Goal: Obtain resource: Obtain resource

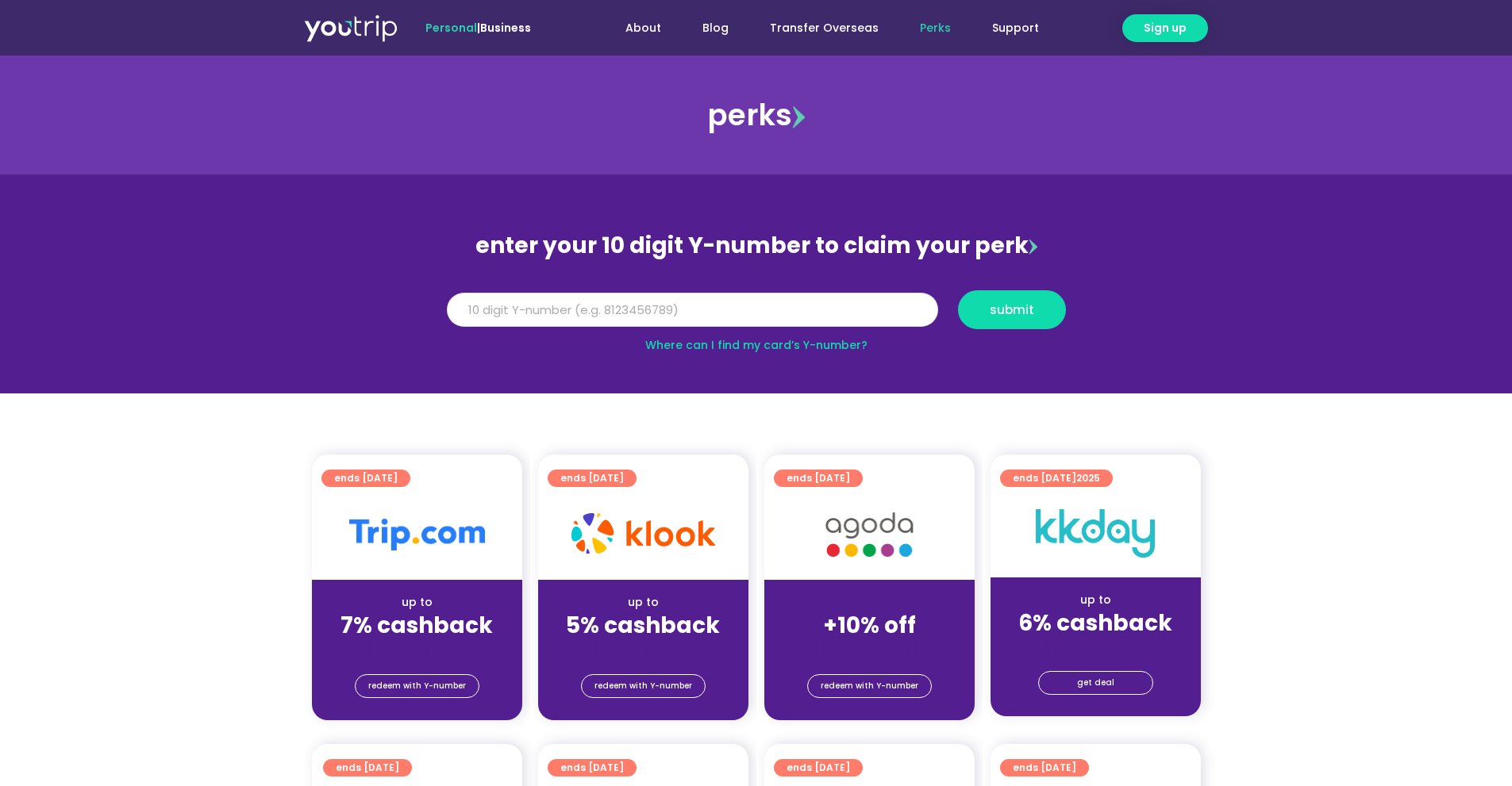
click at [475, 309] on input "Y Number" at bounding box center [692, 310] width 491 height 35
click at [568, 317] on input "Y Number" at bounding box center [692, 310] width 491 height 35
click at [569, 313] on input "Y Number" at bounding box center [692, 310] width 491 height 35
type input "8169085713"
click at [992, 316] on span "submit" at bounding box center [1012, 310] width 44 height 12
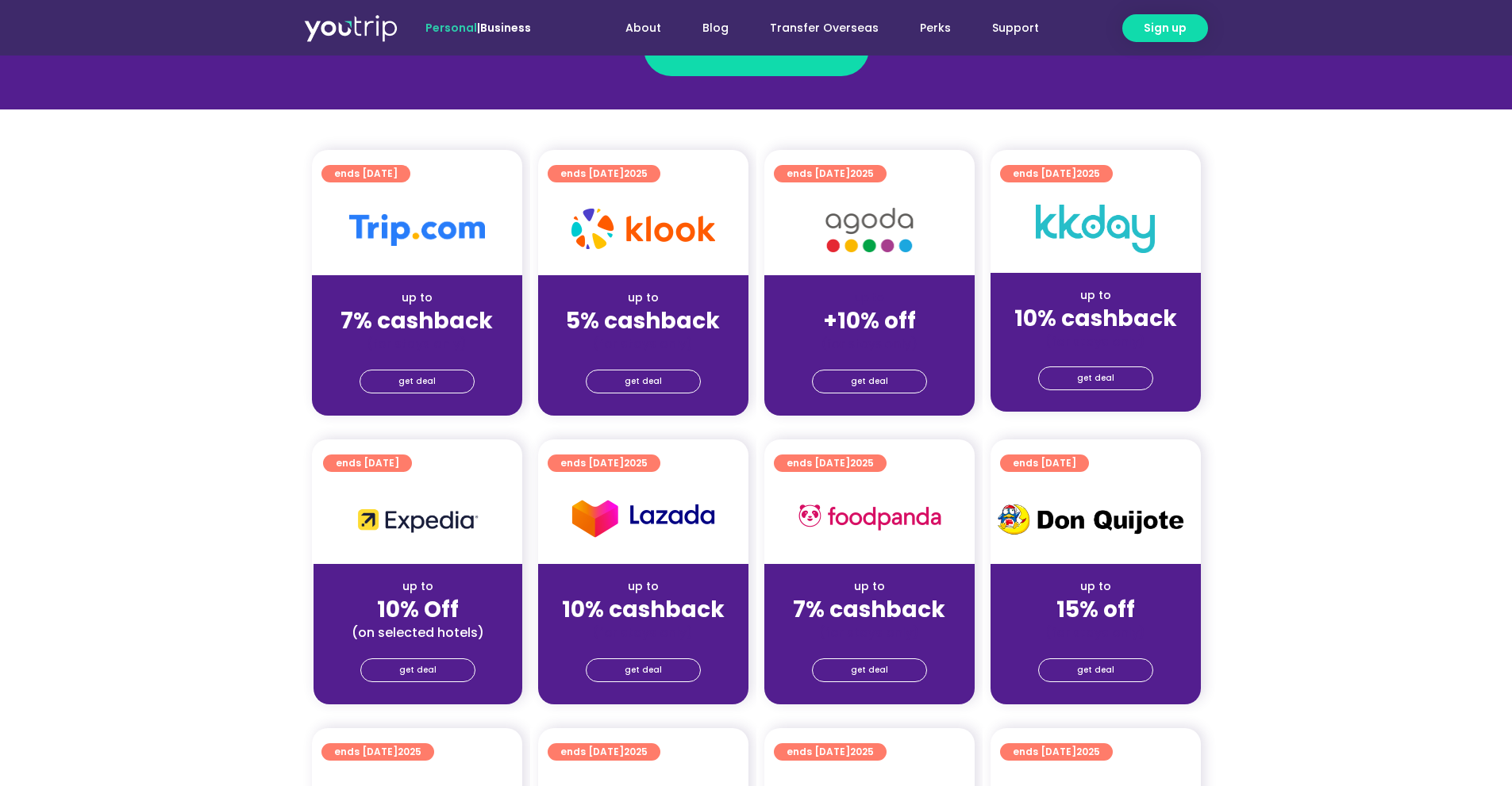
scroll to position [233, 0]
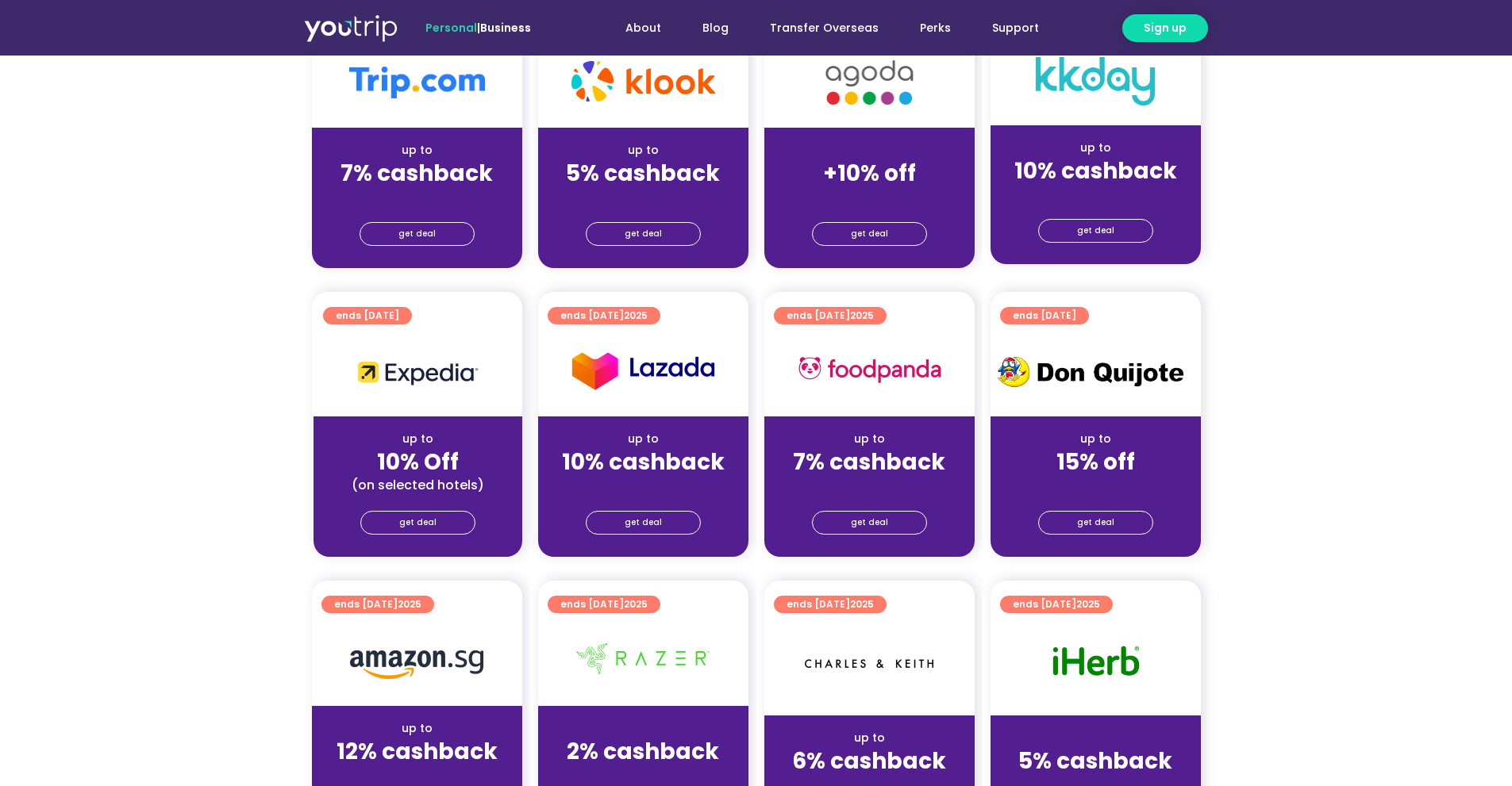
scroll to position [183, 0]
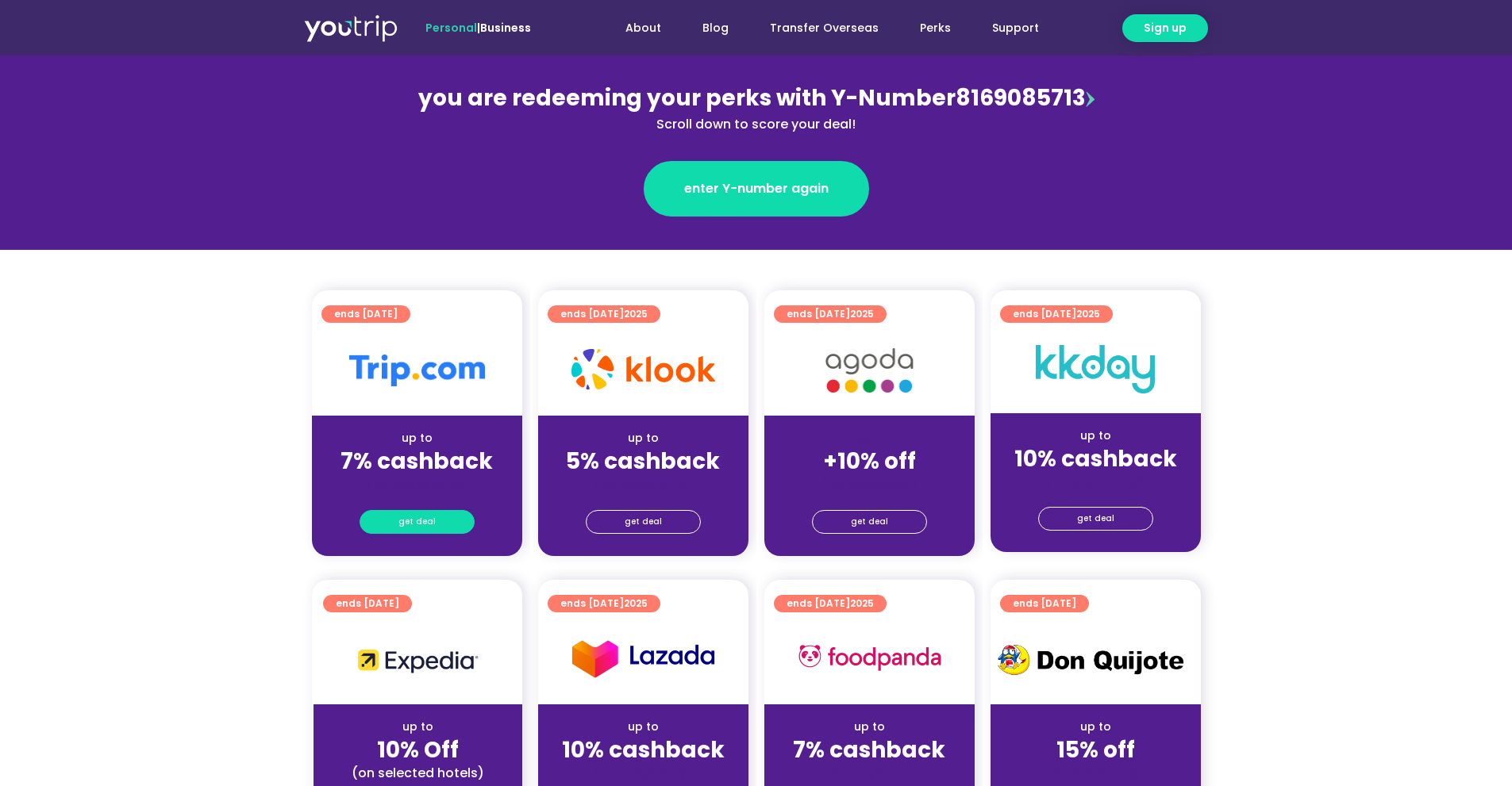
click at [423, 514] on span "get deal" at bounding box center [417, 522] width 38 height 23
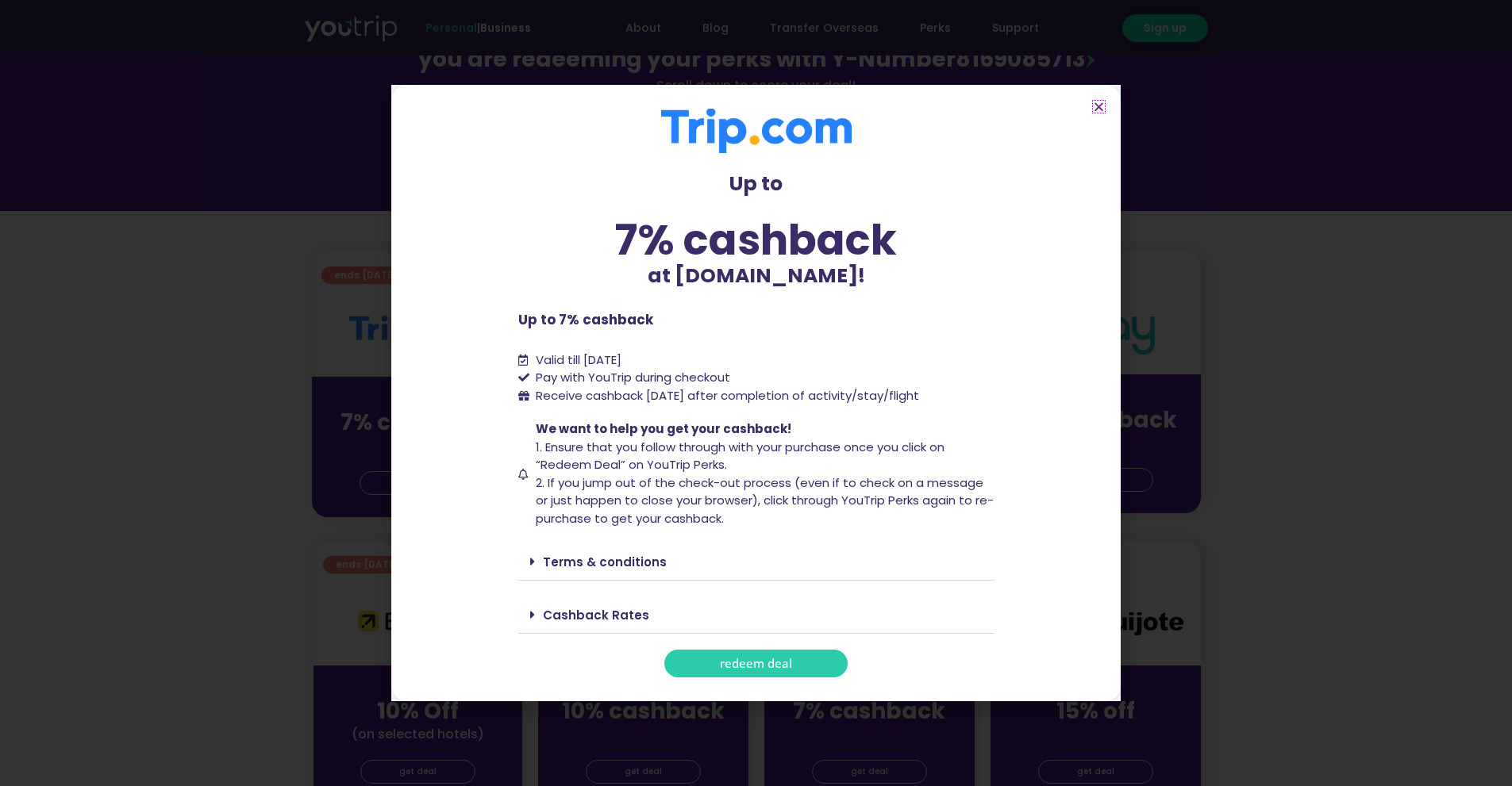
scroll to position [331, 0]
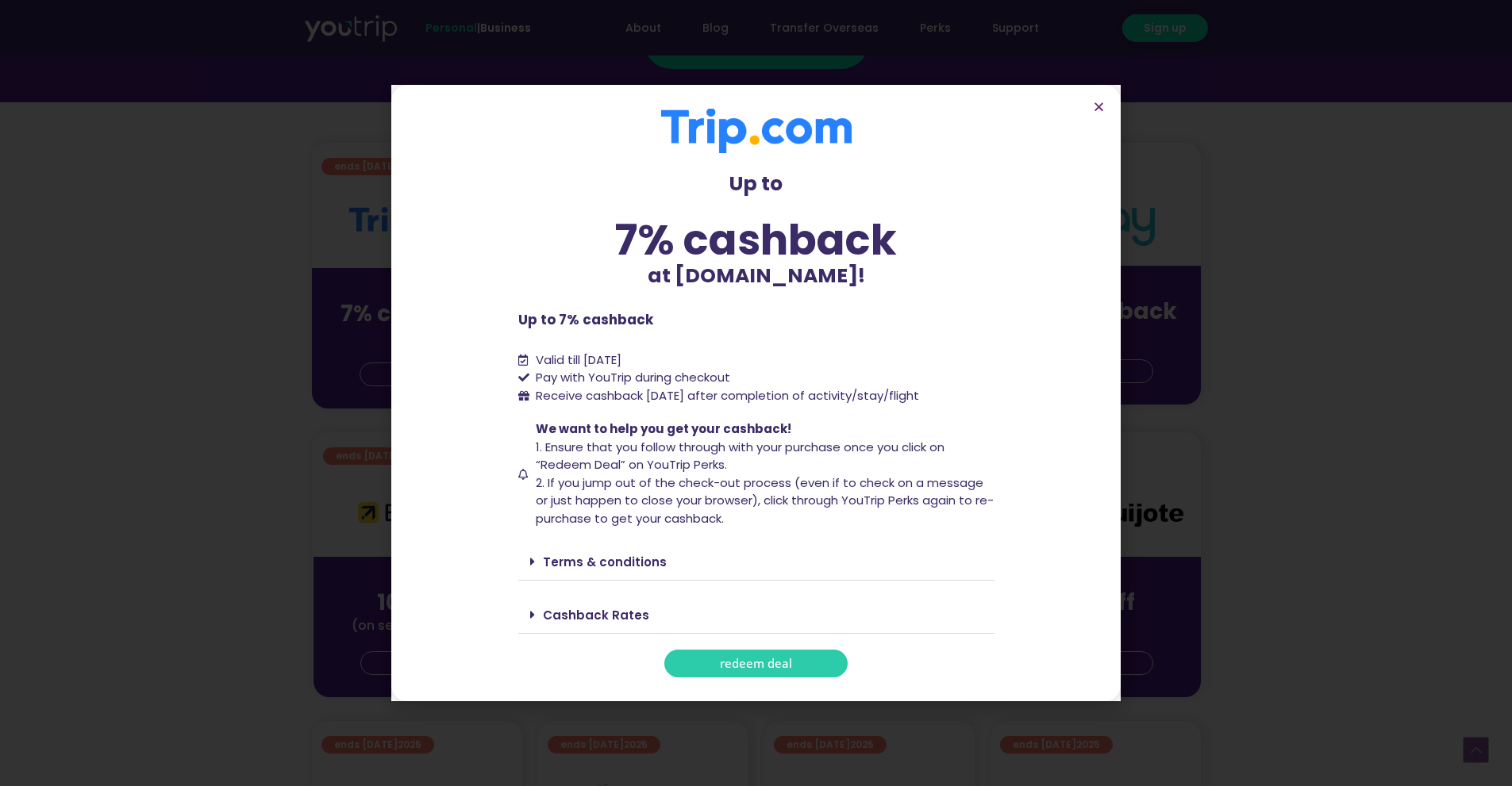
click at [565, 613] on link "Cashback Rates" at bounding box center [596, 615] width 107 height 17
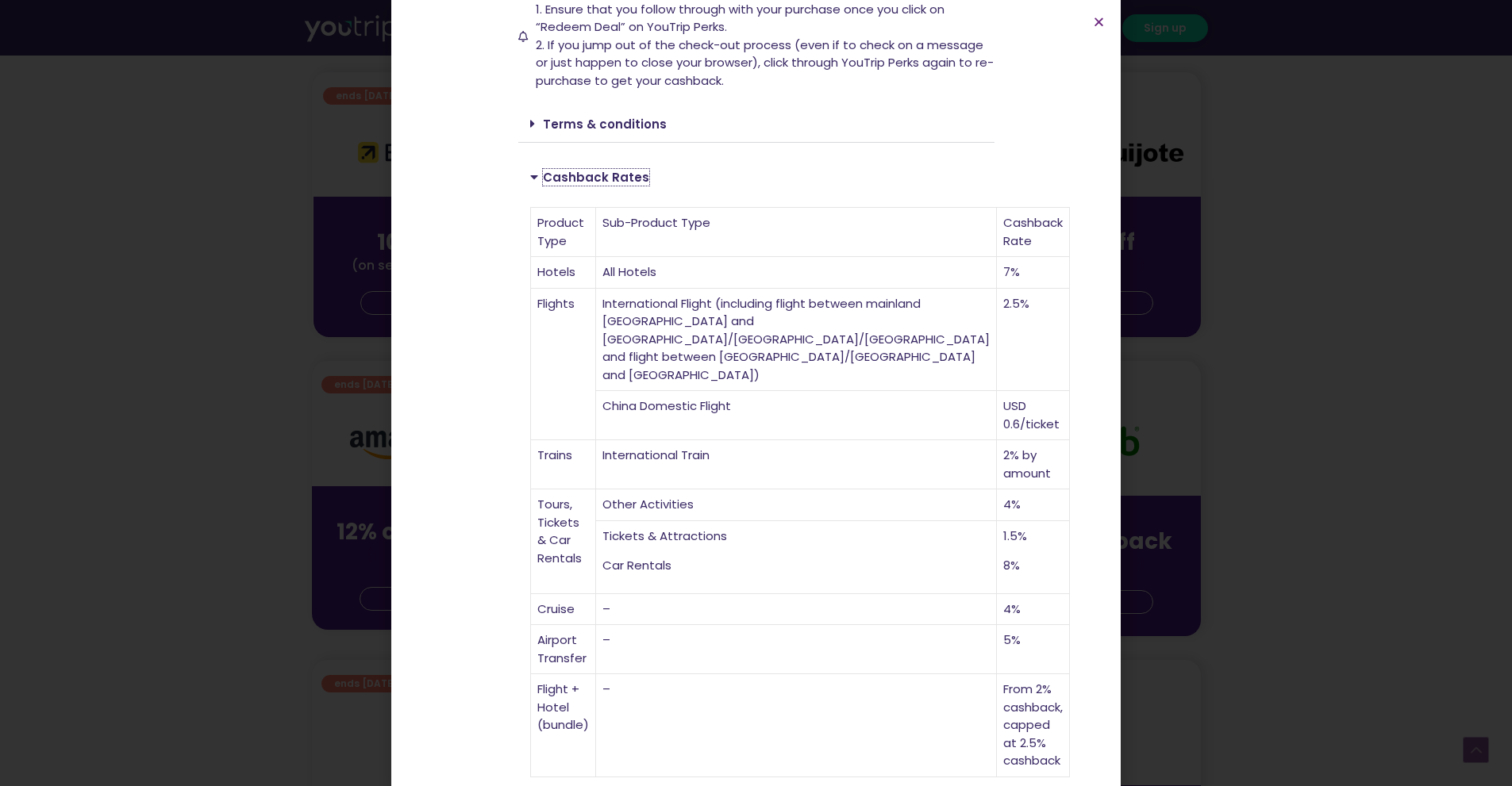
scroll to position [692, 0]
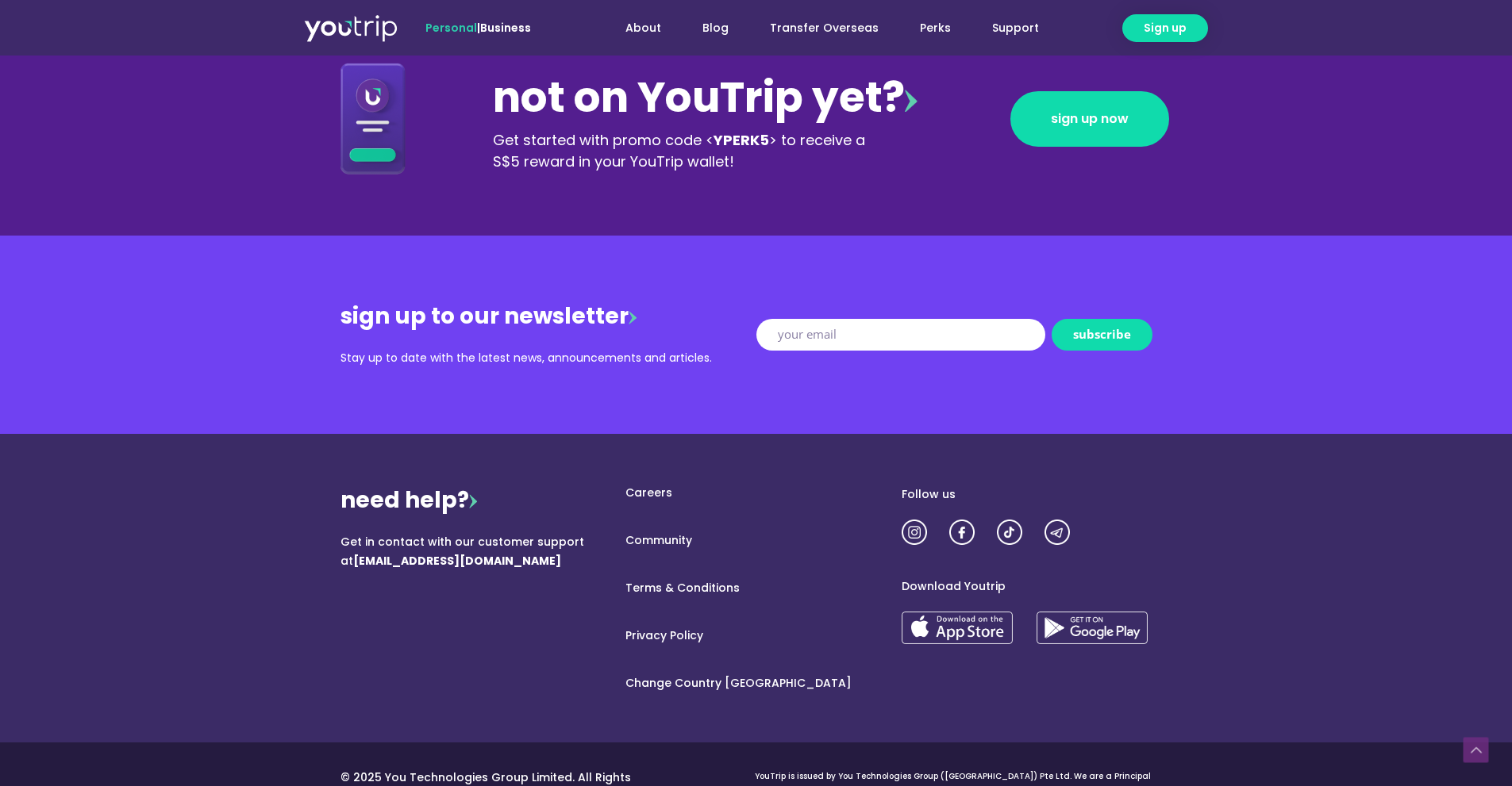
scroll to position [1751, 0]
